Goal: Task Accomplishment & Management: Manage account settings

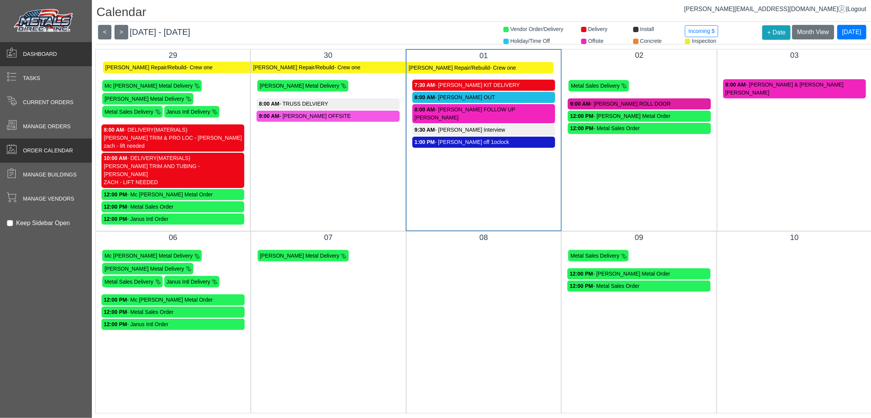
click at [56, 60] on div "Dashboard" at bounding box center [46, 54] width 92 height 24
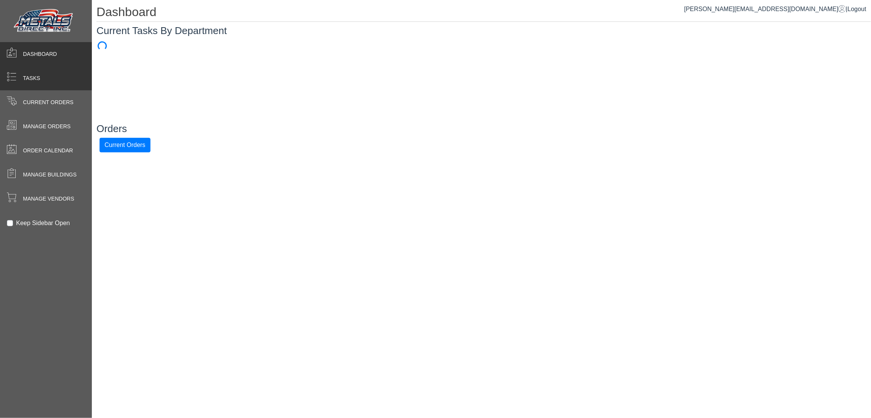
click at [48, 85] on div "Tasks" at bounding box center [46, 78] width 92 height 24
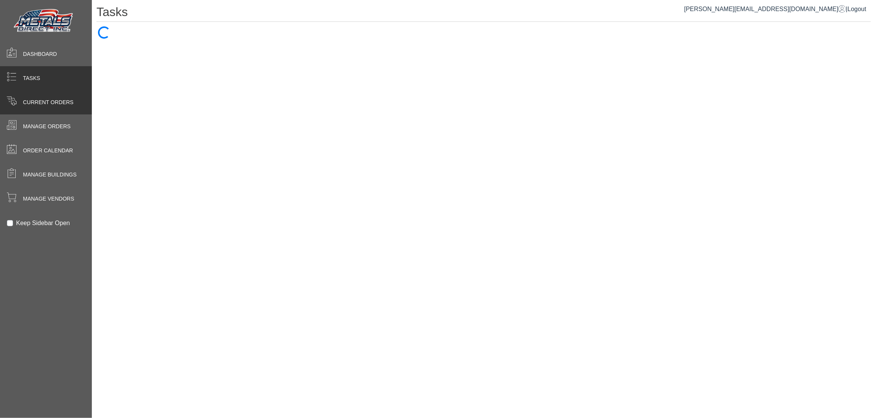
click at [45, 96] on div "Current Orders" at bounding box center [46, 102] width 92 height 24
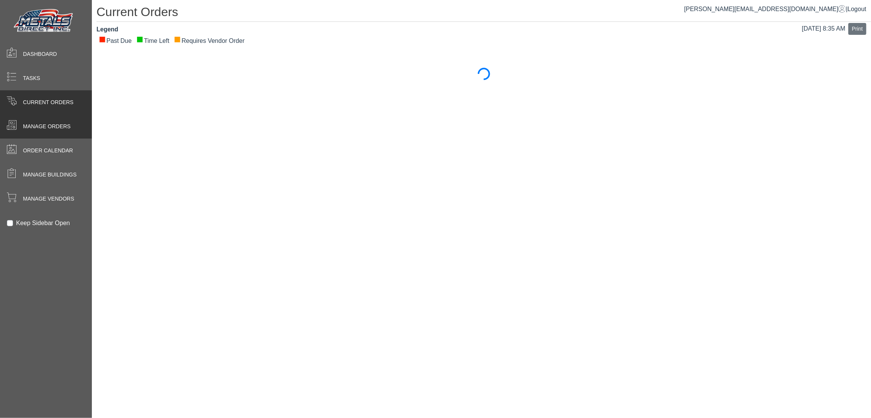
click at [41, 116] on div "Manage Orders" at bounding box center [46, 126] width 92 height 24
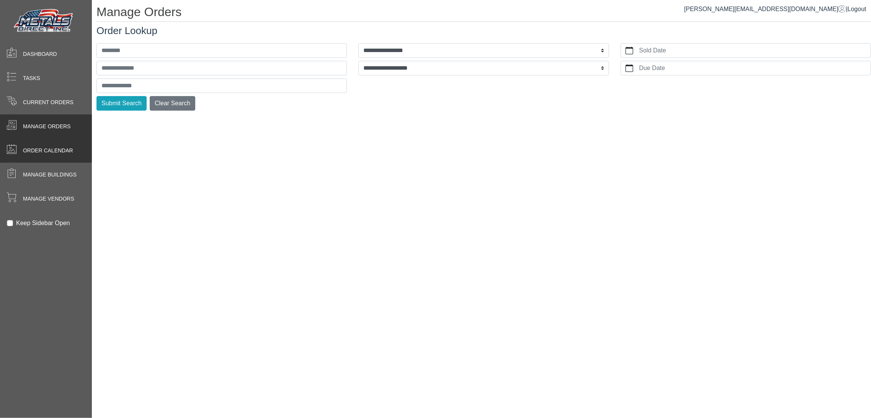
drag, startPoint x: 40, startPoint y: 138, endPoint x: 41, endPoint y: 151, distance: 13.4
click at [40, 138] on div "Manage Orders" at bounding box center [46, 126] width 92 height 24
click at [41, 152] on span "Order Calendar" at bounding box center [48, 151] width 50 height 8
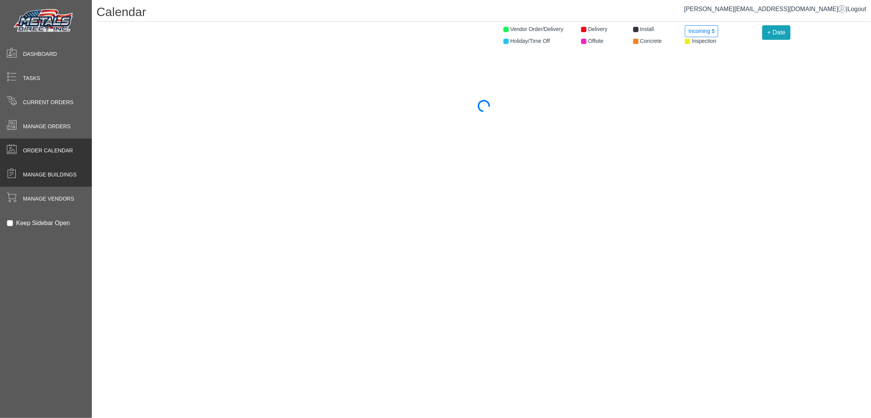
click at [41, 173] on span "Manage Buildings" at bounding box center [50, 175] width 54 height 8
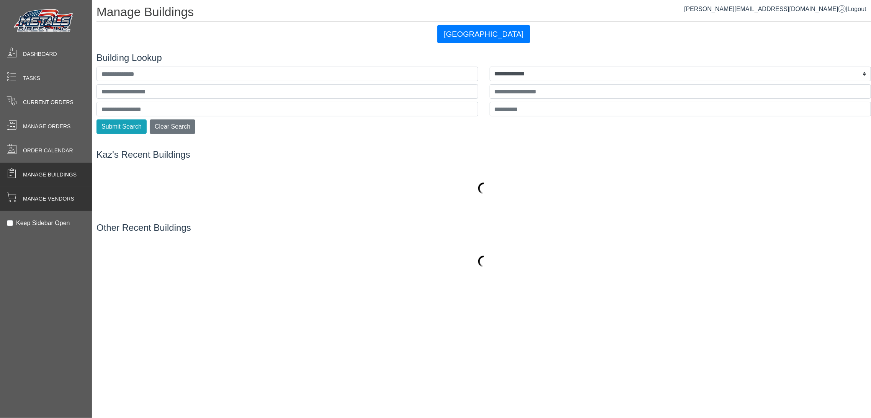
drag, startPoint x: 39, startPoint y: 192, endPoint x: 43, endPoint y: 211, distance: 19.6
click at [39, 192] on div "Manage Vendors" at bounding box center [46, 199] width 92 height 24
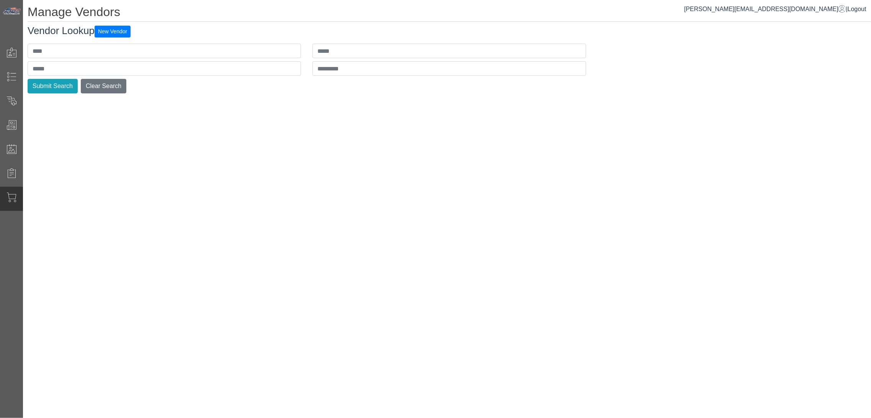
click at [100, 154] on div "casmer@metalsdirectinc.com | Logout Manage Vendors Vendor Lookup New Vendor Sub…" at bounding box center [447, 209] width 848 height 418
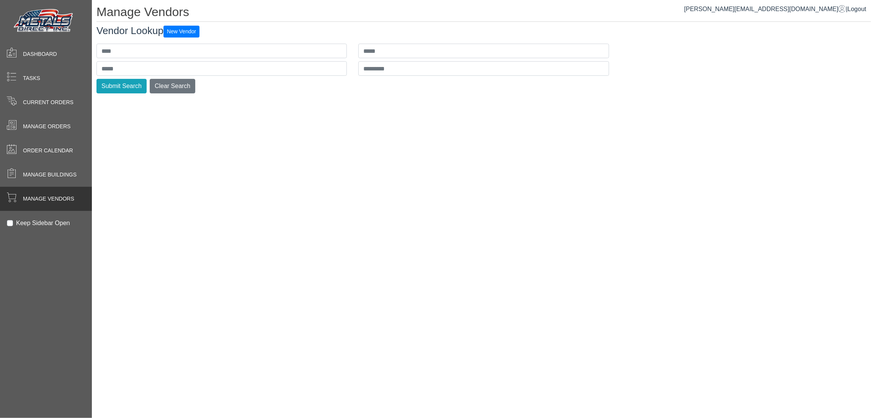
click at [121, 139] on div "casmer@metalsdirectinc.com | Logout Manage Vendors Vendor Lookup New Vendor Sub…" at bounding box center [481, 209] width 779 height 418
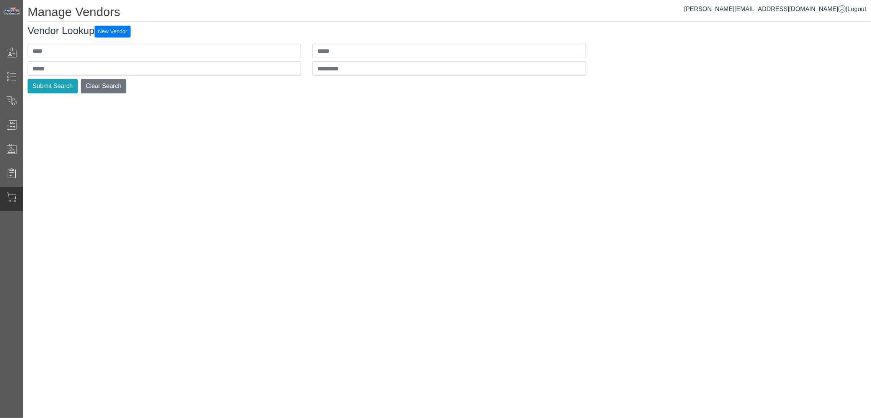
click at [242, 183] on div "casmer@metalsdirectinc.com | Logout Manage Vendors Vendor Lookup New Vendor Sub…" at bounding box center [447, 209] width 848 height 418
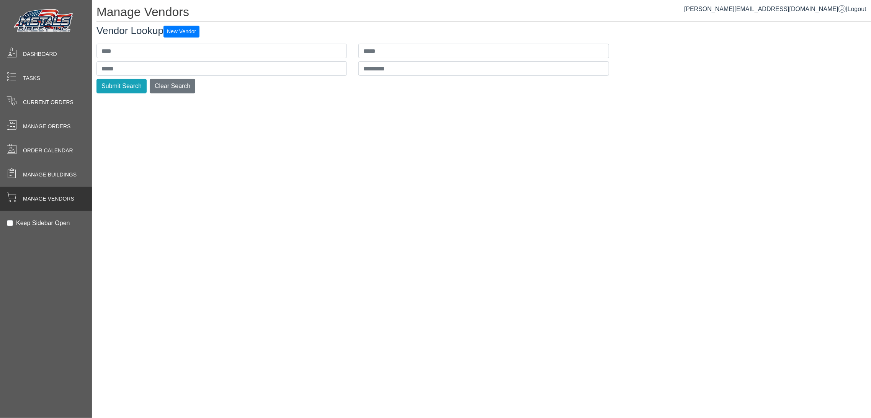
click at [183, 162] on div "casmer@metalsdirectinc.com | Logout Manage Vendors Vendor Lookup New Vendor Sub…" at bounding box center [481, 209] width 779 height 418
click at [43, 22] on img at bounding box center [43, 21] width 65 height 28
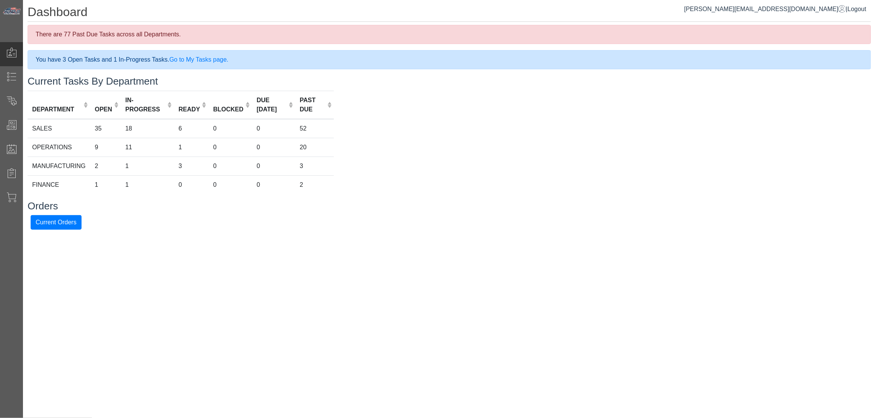
click at [161, 30] on div "There are 77 Past Due Tasks across all Departments." at bounding box center [449, 34] width 843 height 19
click at [243, 62] on div "You have 3 Open Tasks and 1 In-Progress Tasks. Go to My Tasks page." at bounding box center [449, 59] width 843 height 19
click at [202, 57] on link "Go to My Tasks page." at bounding box center [198, 59] width 59 height 7
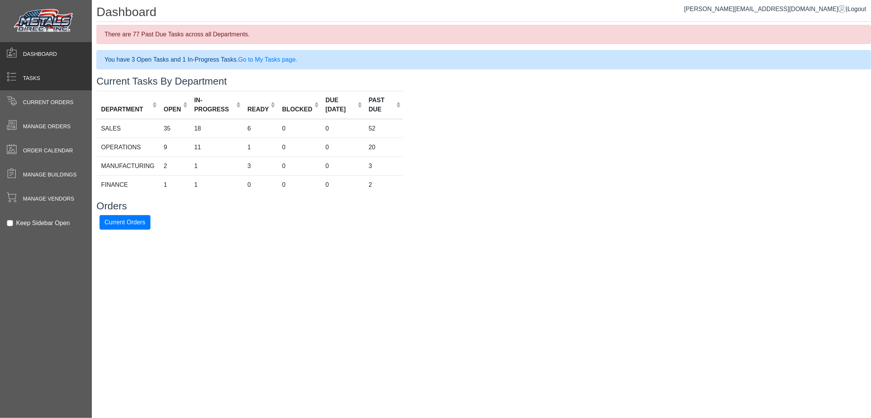
click at [36, 73] on div "Tasks" at bounding box center [46, 78] width 92 height 24
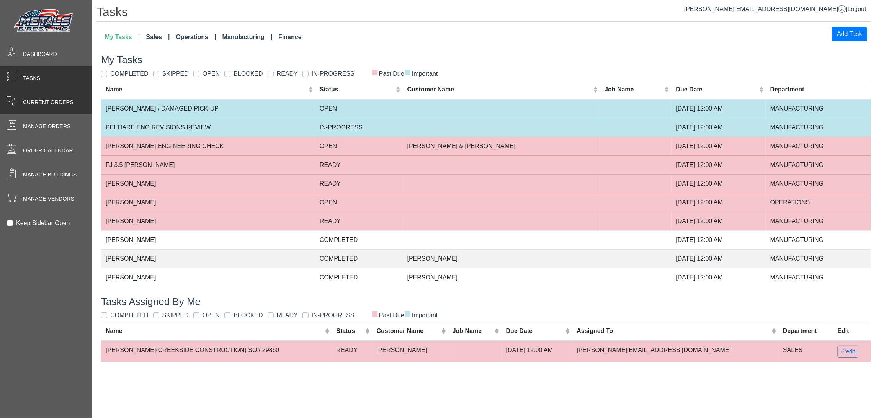
click at [59, 96] on div "Current Orders" at bounding box center [46, 102] width 92 height 24
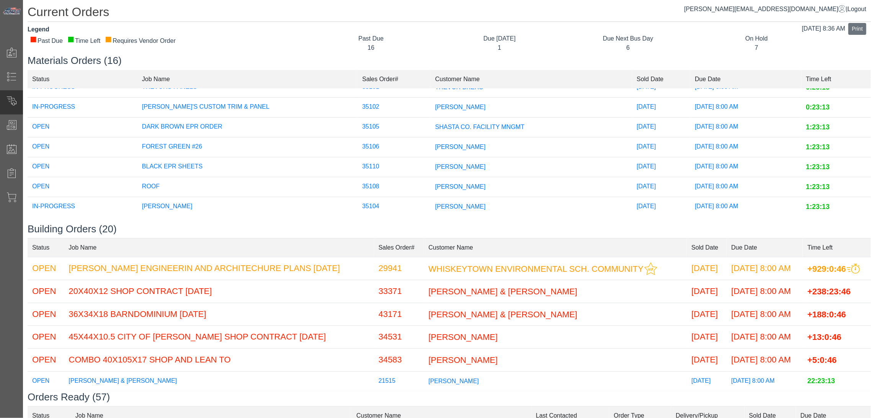
click at [447, 124] on span "SHASTA CO. FACILITY MNGMT" at bounding box center [479, 127] width 89 height 7
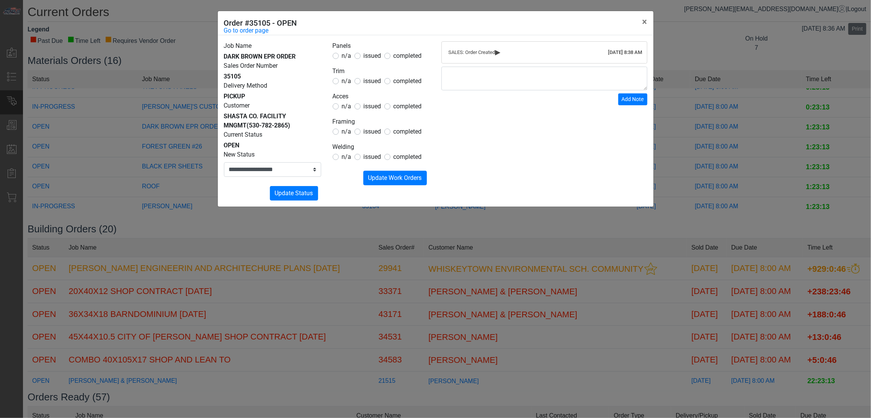
click at [303, 266] on div "**********" at bounding box center [435, 209] width 871 height 418
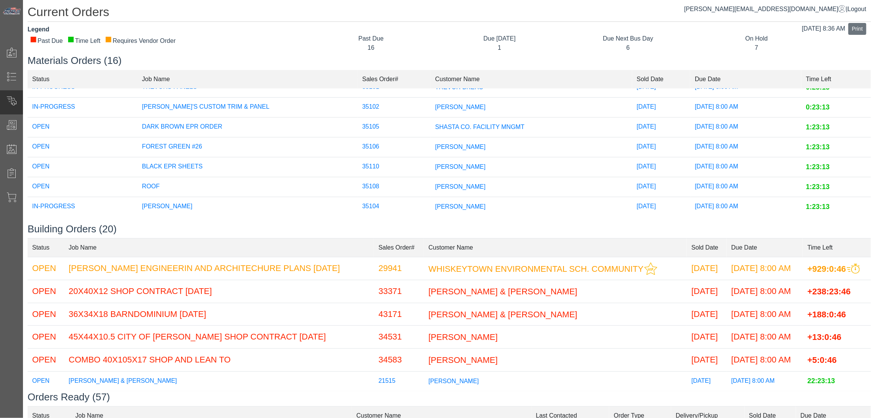
click at [364, 118] on td "35105" at bounding box center [394, 128] width 73 height 20
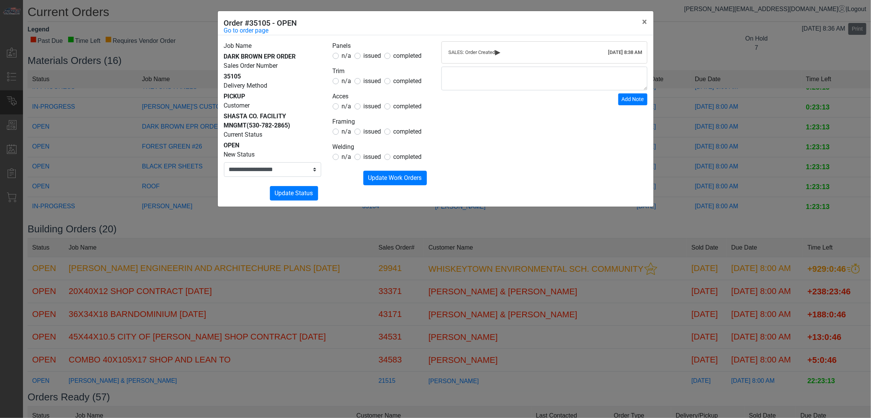
drag, startPoint x: 371, startPoint y: 57, endPoint x: 369, endPoint y: 64, distance: 6.7
click at [371, 57] on span "issued" at bounding box center [373, 55] width 18 height 7
click at [366, 81] on span "issued" at bounding box center [373, 80] width 18 height 7
drag, startPoint x: 364, startPoint y: 101, endPoint x: 358, endPoint y: 119, distance: 18.9
click at [364, 103] on span "issued" at bounding box center [373, 106] width 18 height 7
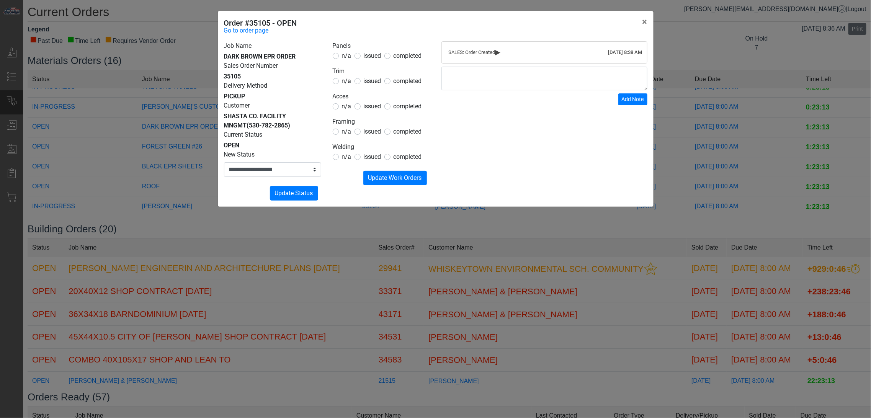
click at [347, 133] on span "n/a" at bounding box center [347, 131] width 10 height 7
click at [343, 157] on span "n/a" at bounding box center [347, 156] width 10 height 7
drag, startPoint x: 394, startPoint y: 180, endPoint x: 337, endPoint y: 180, distance: 56.7
click at [394, 181] on span "Update Work Orders" at bounding box center [395, 177] width 54 height 7
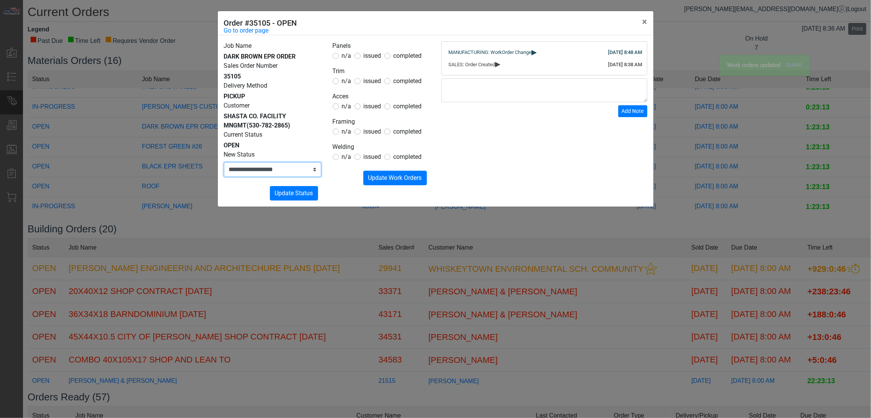
drag, startPoint x: 291, startPoint y: 170, endPoint x: 289, endPoint y: 176, distance: 6.4
click at [291, 170] on select "**********" at bounding box center [272, 169] width 97 height 15
select select "**********"
click at [224, 162] on select "**********" at bounding box center [272, 169] width 97 height 15
click at [299, 193] on span "Update Status" at bounding box center [294, 192] width 38 height 7
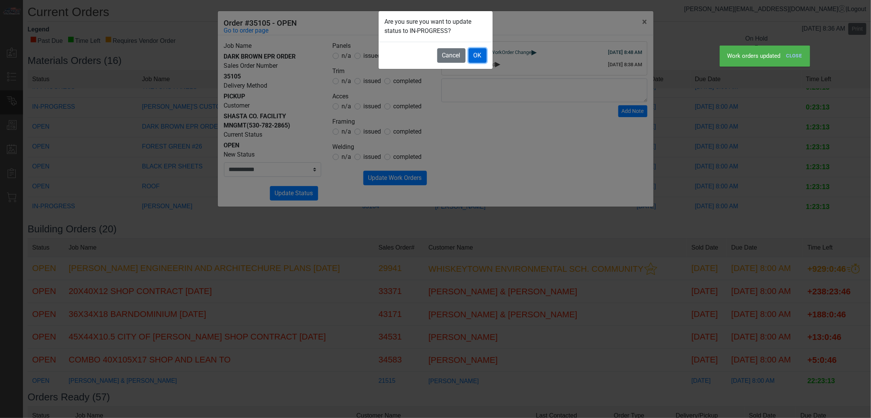
click at [479, 58] on button "OK" at bounding box center [478, 55] width 18 height 15
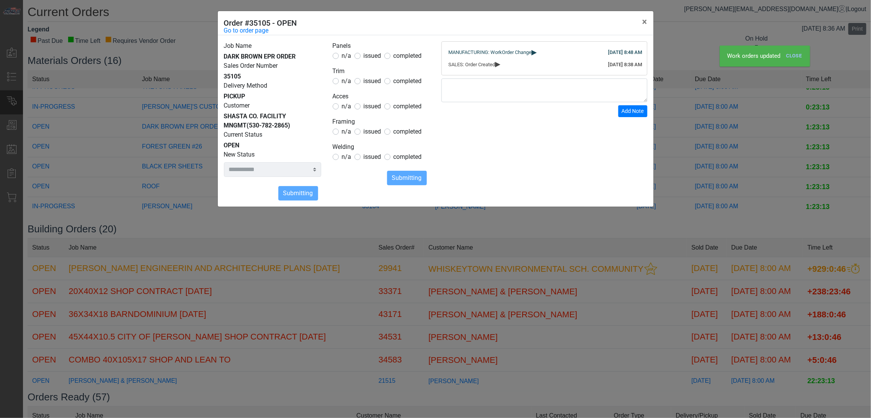
select select
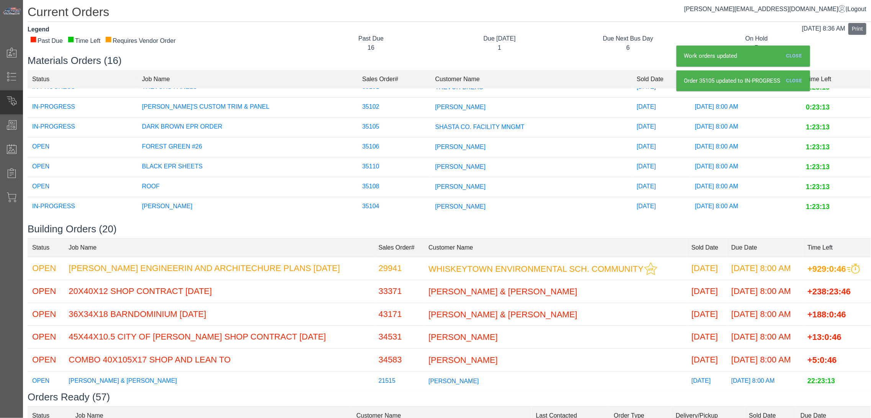
click at [435, 144] on span "[PERSON_NAME]" at bounding box center [460, 147] width 51 height 7
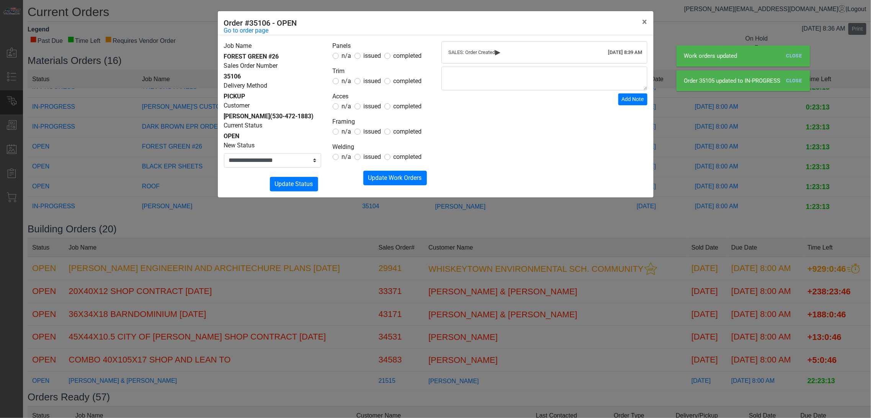
drag, startPoint x: 370, startPoint y: 56, endPoint x: 366, endPoint y: 83, distance: 27.1
click at [370, 56] on span "issued" at bounding box center [373, 55] width 18 height 7
click at [346, 83] on span "n/a" at bounding box center [347, 80] width 10 height 7
click at [343, 107] on span "n/a" at bounding box center [347, 106] width 10 height 7
drag, startPoint x: 343, startPoint y: 129, endPoint x: 344, endPoint y: 143, distance: 13.4
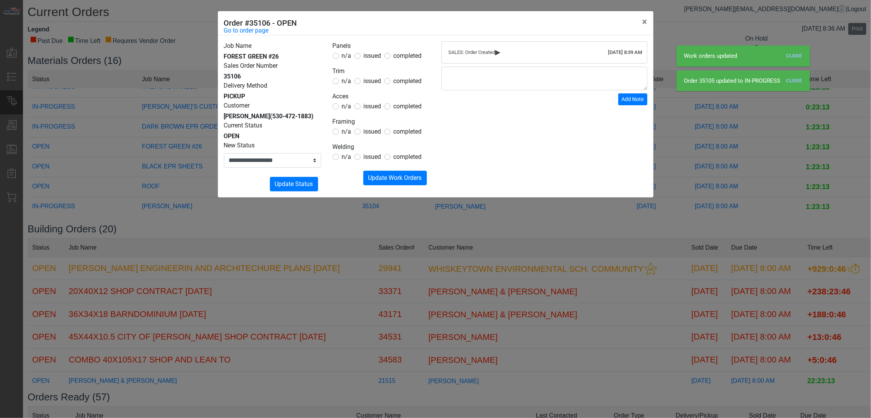
click at [342, 131] on span "n/a" at bounding box center [347, 131] width 10 height 7
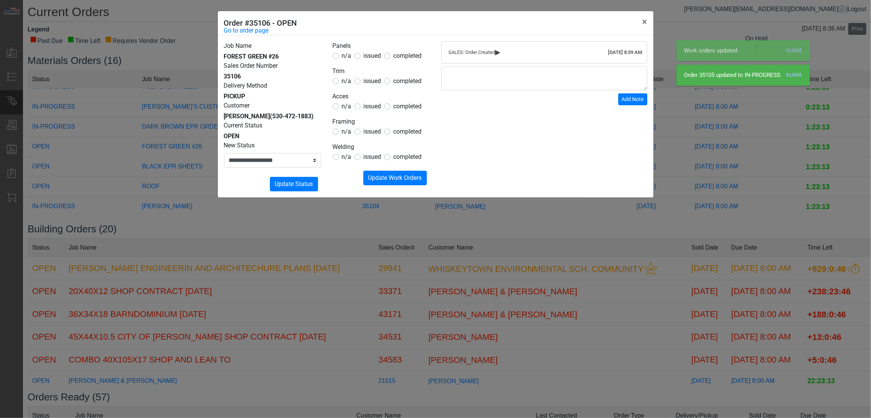
click at [343, 155] on span "n/a" at bounding box center [347, 156] width 10 height 7
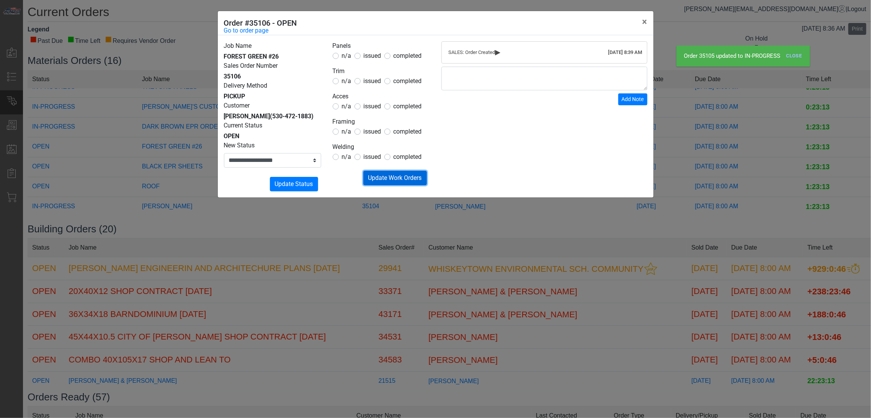
drag, startPoint x: 389, startPoint y: 179, endPoint x: 384, endPoint y: 179, distance: 4.6
click at [389, 179] on span "Update Work Orders" at bounding box center [395, 177] width 54 height 7
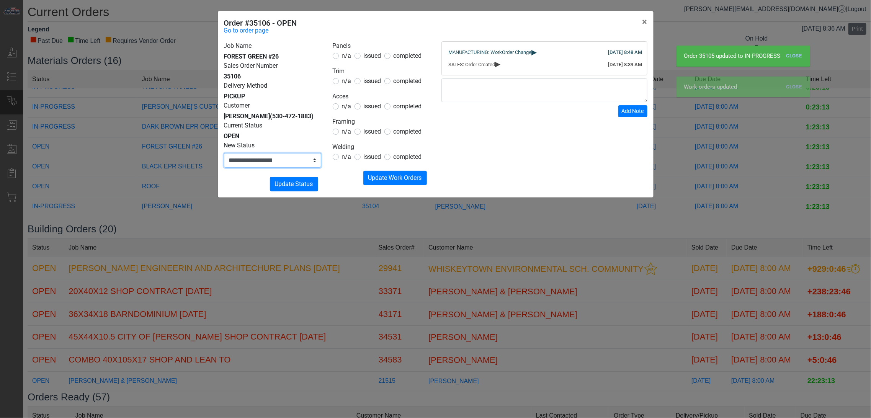
click at [296, 162] on select "**********" at bounding box center [272, 160] width 97 height 15
select select "**********"
click at [224, 153] on select "**********" at bounding box center [272, 160] width 97 height 15
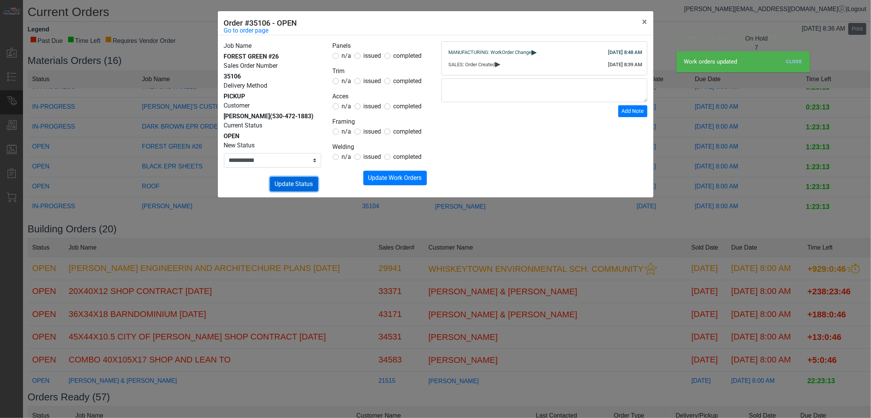
click at [299, 183] on span "Update Status" at bounding box center [294, 183] width 38 height 7
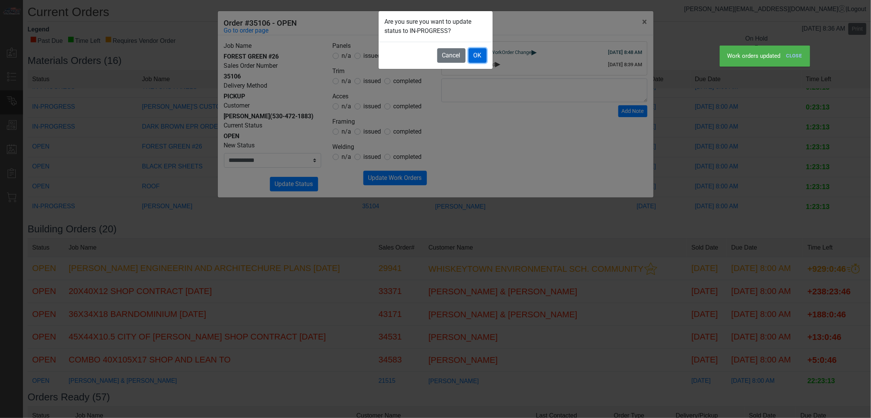
click at [473, 52] on button "OK" at bounding box center [478, 55] width 18 height 15
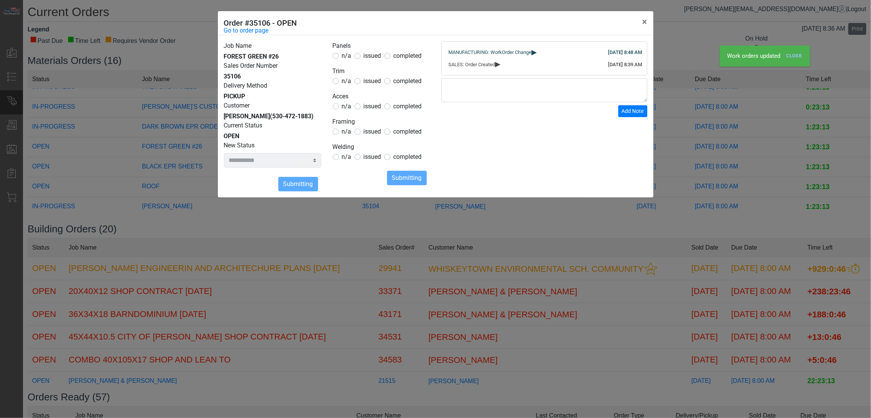
select select
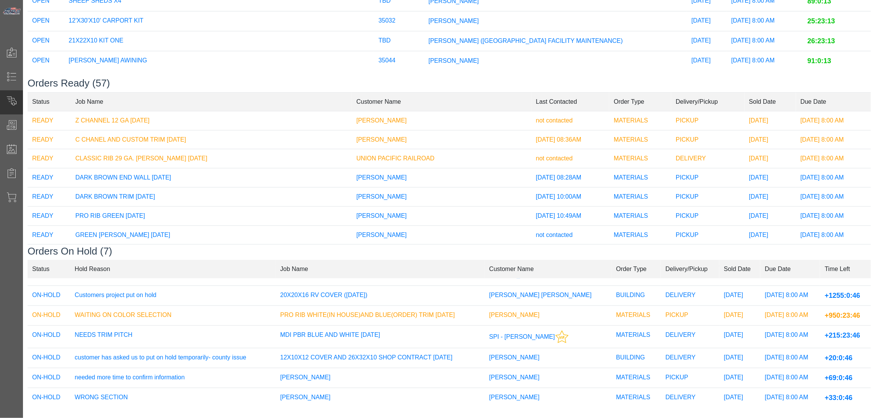
scroll to position [20, 0]
click at [311, 388] on td "[PERSON_NAME]" at bounding box center [380, 398] width 209 height 20
click at [316, 368] on td "[PERSON_NAME]" at bounding box center [380, 378] width 209 height 20
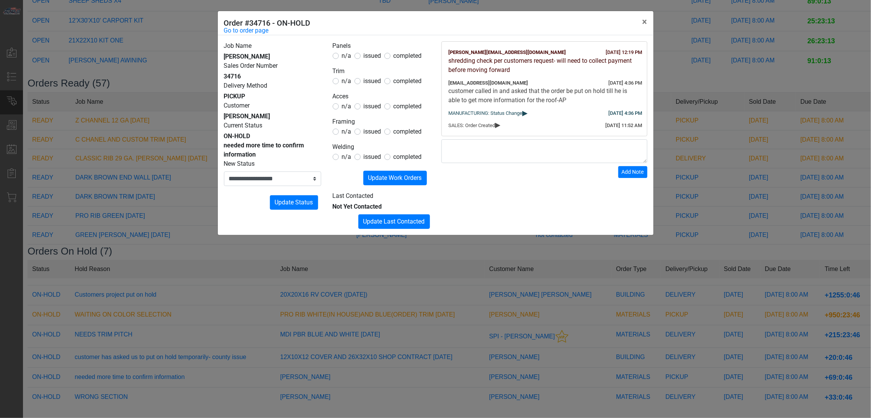
click at [457, 337] on div "**********" at bounding box center [435, 209] width 871 height 418
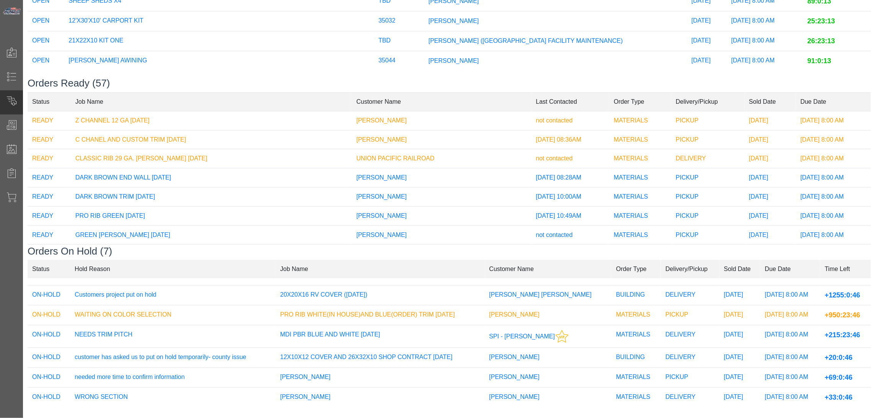
click at [369, 348] on td "12X10X12 COVER AND 26X32X10 SHOP CONTRACT [DATE]" at bounding box center [380, 358] width 209 height 20
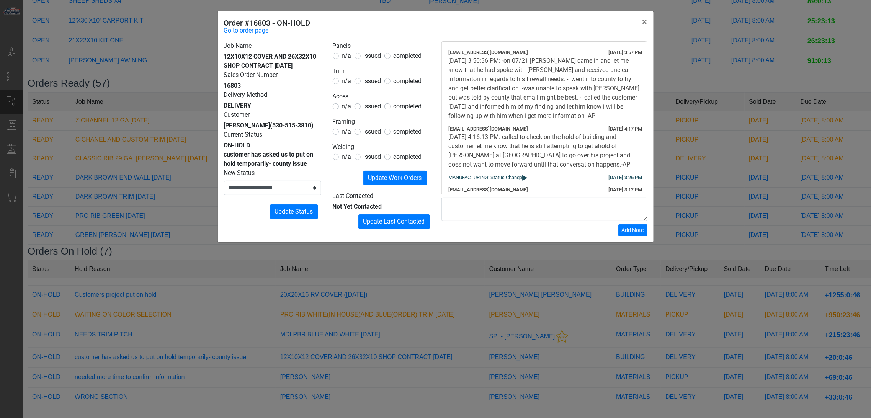
drag, startPoint x: 490, startPoint y: 292, endPoint x: 394, endPoint y: 288, distance: 96.5
click at [489, 292] on div "**********" at bounding box center [435, 209] width 871 height 418
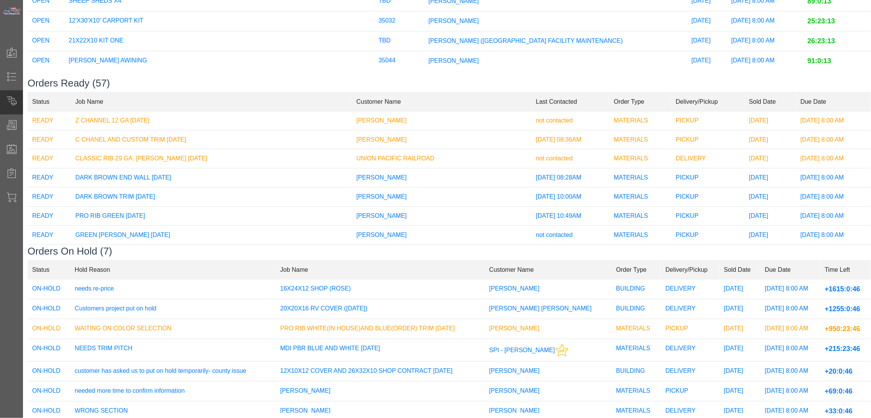
scroll to position [320, 0]
click at [151, 302] on td "Customers project put on hold" at bounding box center [173, 309] width 206 height 20
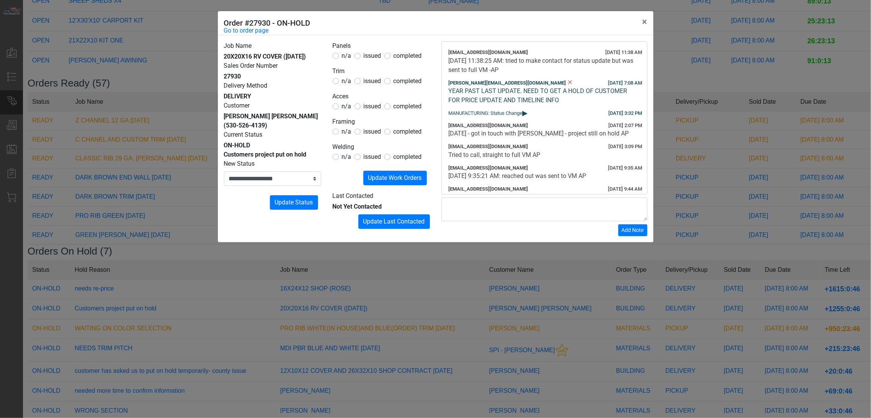
click at [548, 60] on div "[DATE] 11:38:25 AM: tried to make contact for status update but was sent to ful…" at bounding box center [544, 65] width 191 height 18
click at [549, 67] on div "[DATE] 11:38:25 AM: tried to make contact for status update but was sent to ful…" at bounding box center [544, 65] width 191 height 18
click at [642, 23] on button "×" at bounding box center [644, 21] width 17 height 21
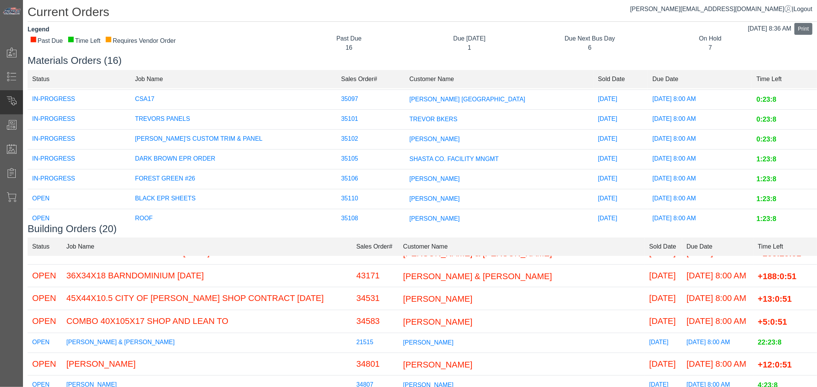
scroll to position [208, 0]
